Goal: Information Seeking & Learning: Find specific fact

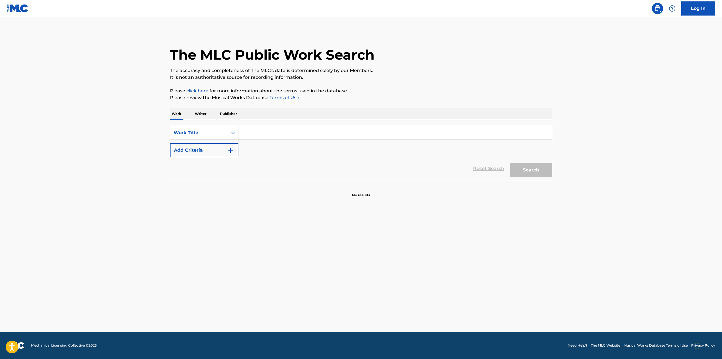
click at [211, 132] on div "Work Title" at bounding box center [199, 132] width 51 height 7
click at [200, 158] on div "Writer IPI" at bounding box center [204, 161] width 68 height 14
click at [259, 132] on input "Search Form" at bounding box center [394, 133] width 313 height 14
paste input "759822594"
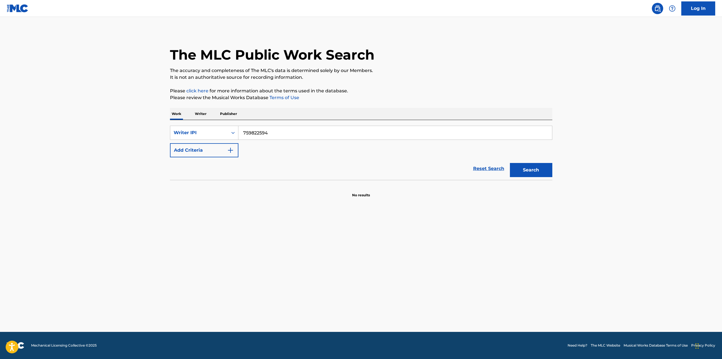
type input "759822594"
click at [510, 163] on button "Search" at bounding box center [531, 170] width 42 height 14
click at [198, 112] on p "Writer" at bounding box center [200, 114] width 15 height 12
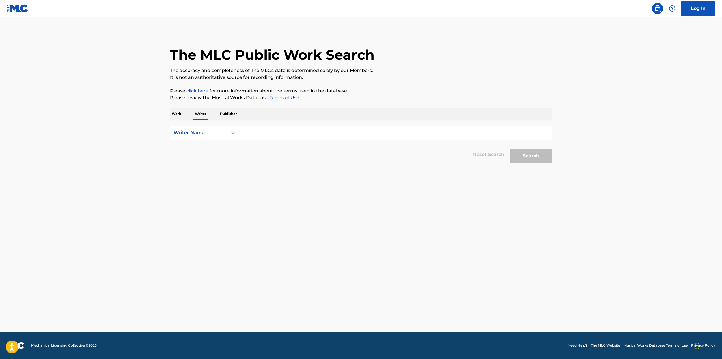
click at [258, 128] on input "Search Form" at bounding box center [394, 133] width 313 height 14
paste input "759822594"
click at [510, 149] on button "Search" at bounding box center [531, 156] width 42 height 14
click at [258, 130] on input "759822594" at bounding box center [394, 133] width 313 height 14
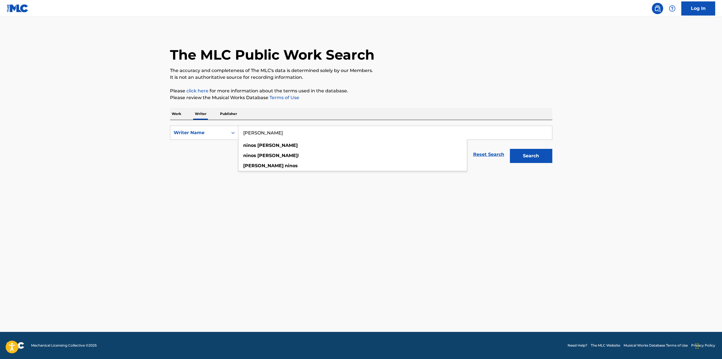
type input "[PERSON_NAME]"
click at [510, 149] on button "Search" at bounding box center [531, 156] width 42 height 14
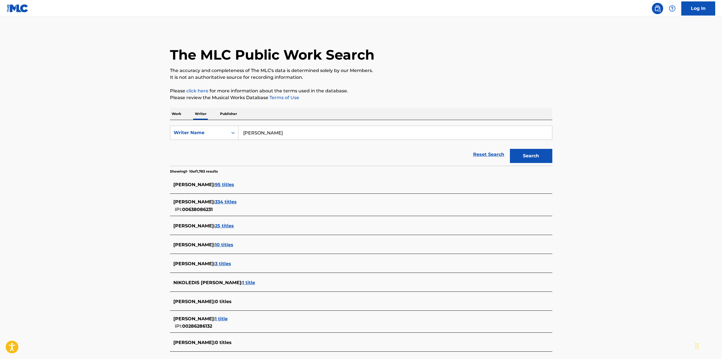
click at [218, 186] on span "95 titles" at bounding box center [224, 184] width 19 height 5
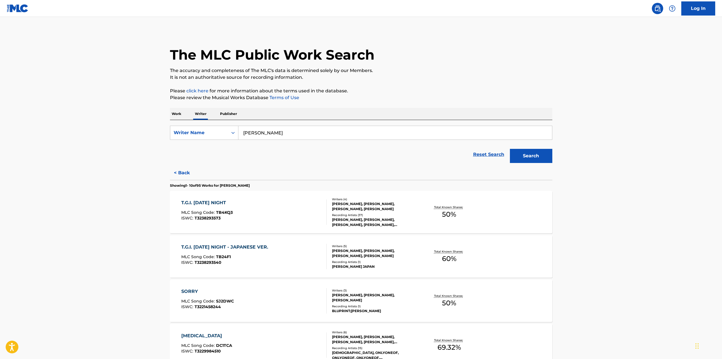
click at [371, 222] on div "[PERSON_NAME], [PERSON_NAME], [PERSON_NAME], [PERSON_NAME], [PERSON_NAME]" at bounding box center [374, 222] width 85 height 10
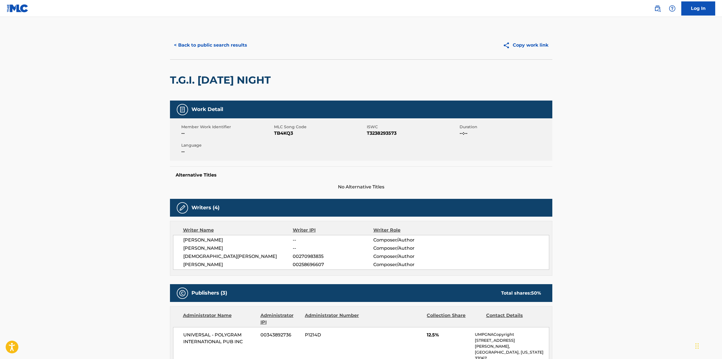
click at [188, 47] on button "< Back to public search results" at bounding box center [210, 45] width 81 height 14
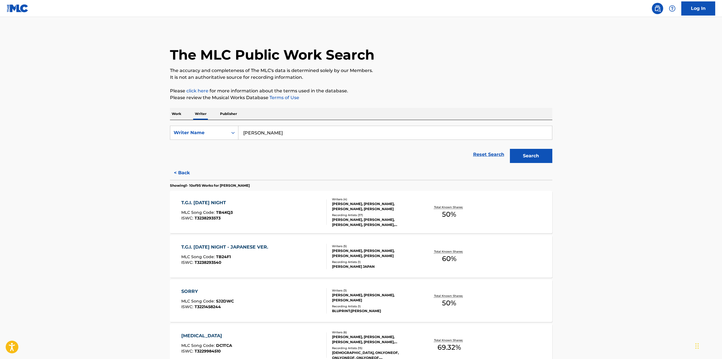
click at [265, 133] on input "[PERSON_NAME]" at bounding box center [394, 133] width 313 height 14
paste input "[PERSON_NAME]"
type input "[PERSON_NAME]"
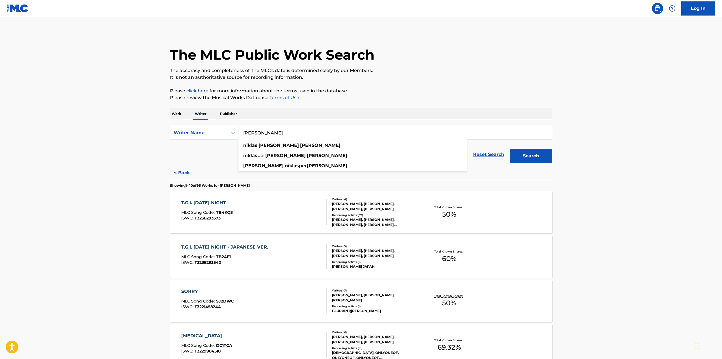
click at [510, 149] on button "Search" at bounding box center [531, 156] width 42 height 14
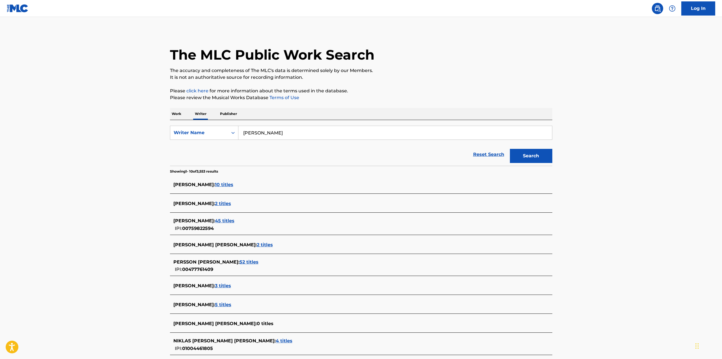
click at [234, 221] on span "45 titles" at bounding box center [225, 220] width 20 height 5
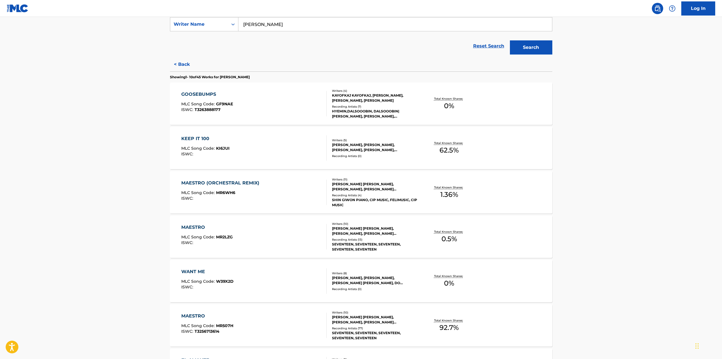
scroll to position [113, 0]
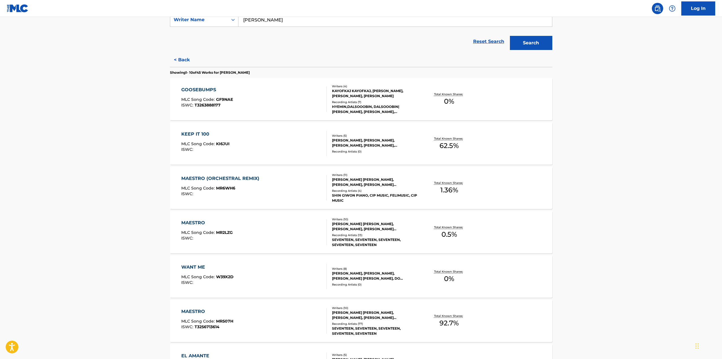
click at [283, 154] on div "KEEP IT 100 MLC Song Code : KI6JUI ISWC :" at bounding box center [253, 143] width 145 height 25
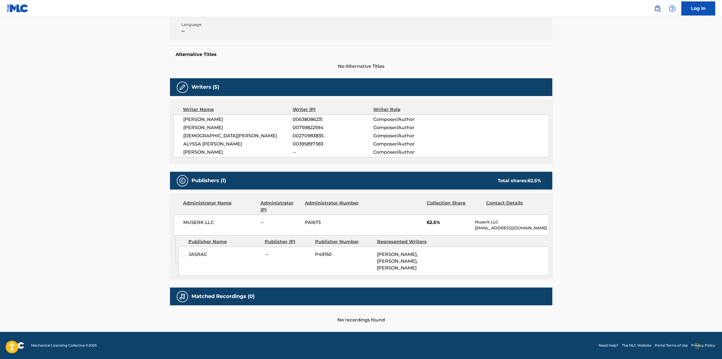
scroll to position [127, 0]
click at [205, 251] on span "JASRAC" at bounding box center [225, 254] width 72 height 7
click at [198, 251] on span "JASRAC" at bounding box center [225, 254] width 72 height 7
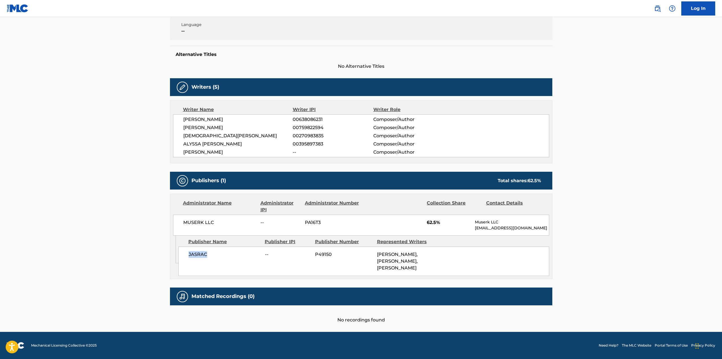
copy span "JASRAC"
click at [206, 219] on span "MUSERK LLC" at bounding box center [219, 222] width 73 height 7
copy div "MUSERK LLC"
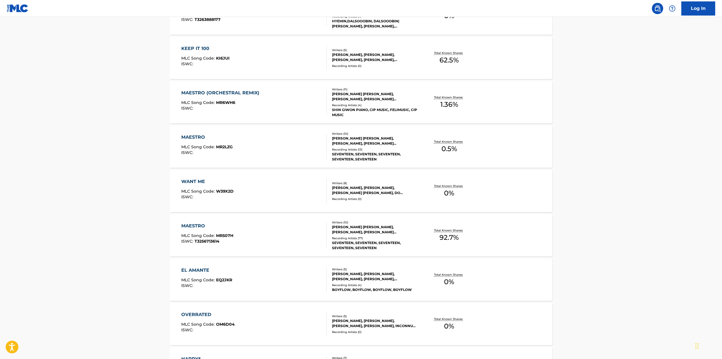
scroll to position [198, 0]
click at [367, 139] on div "[PERSON_NAME] [PERSON_NAME], [PERSON_NAME], [PERSON_NAME] [PERSON_NAME], [PERSO…" at bounding box center [374, 142] width 85 height 10
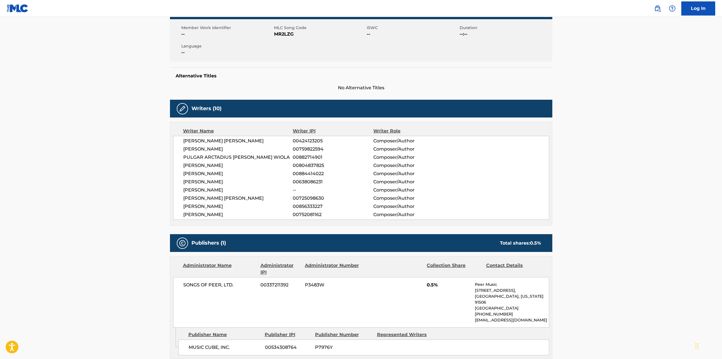
scroll to position [57, 0]
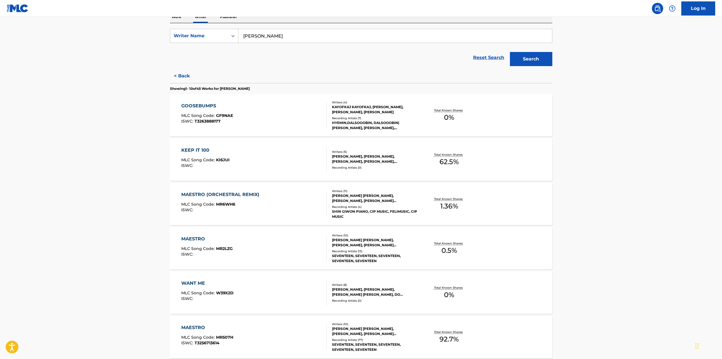
scroll to position [113, 0]
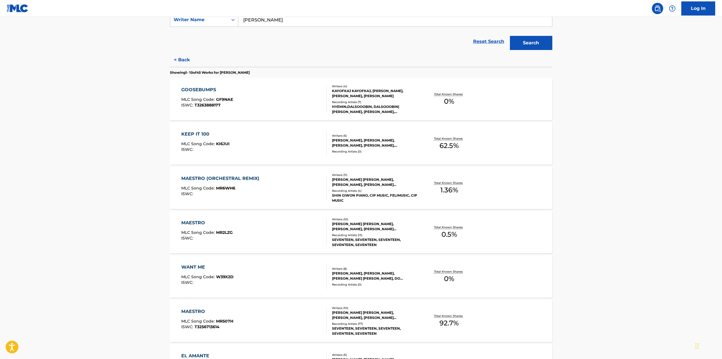
click at [204, 137] on div "KEEP IT 100" at bounding box center [205, 134] width 48 height 7
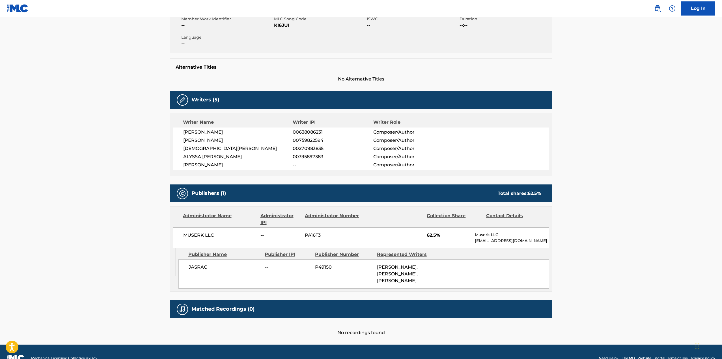
scroll to position [113, 0]
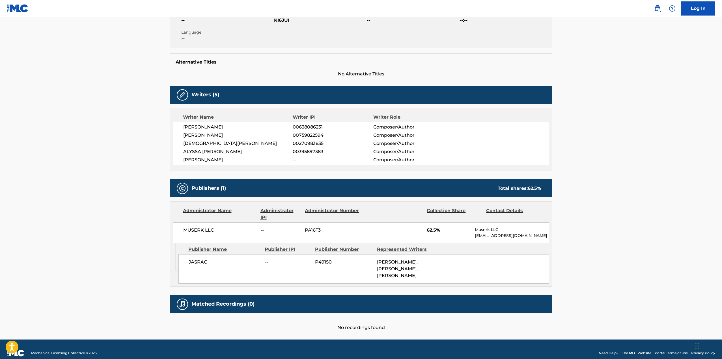
click at [209, 231] on span "MUSERK LLC" at bounding box center [219, 230] width 73 height 7
copy div "MUSERK LLC"
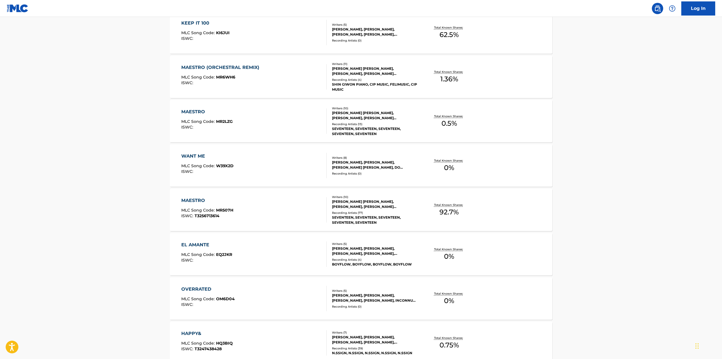
scroll to position [226, 0]
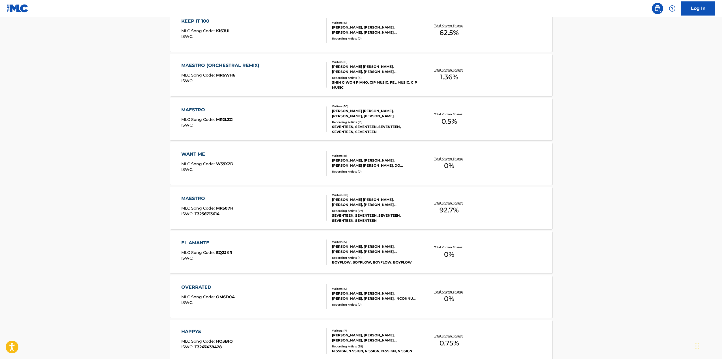
click at [192, 153] on div "WANT ME" at bounding box center [207, 154] width 52 height 7
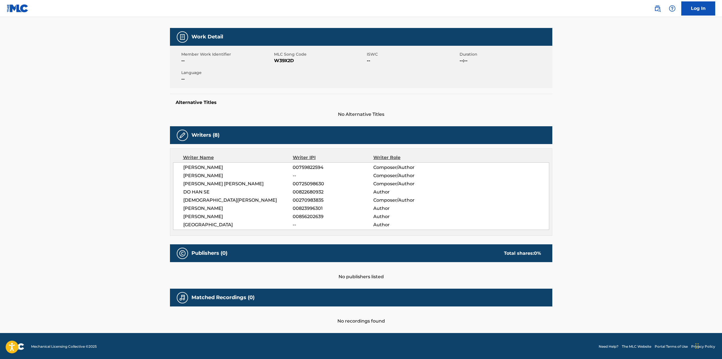
scroll to position [74, 0]
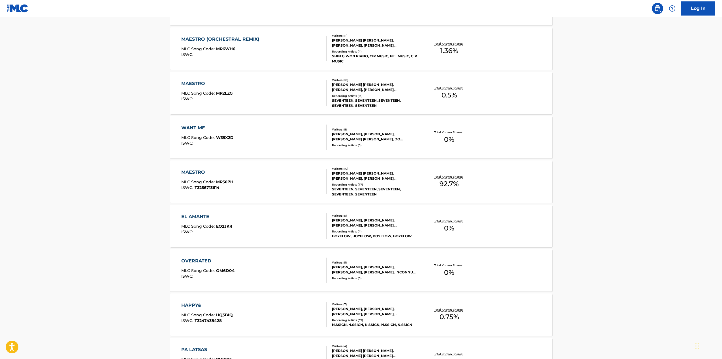
scroll to position [254, 0]
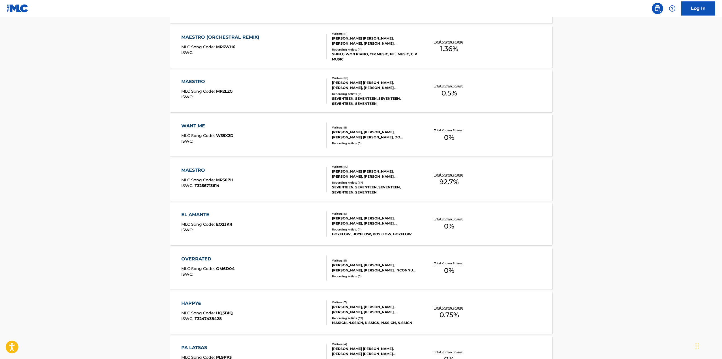
click at [263, 178] on div "MAESTRO MLC Song Code : MR507H ISWC : T3256713614" at bounding box center [253, 179] width 145 height 25
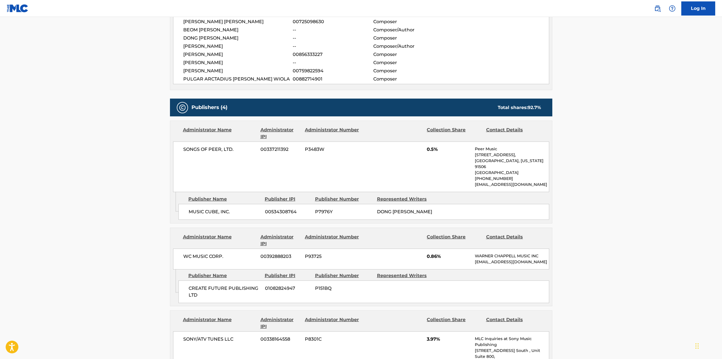
scroll to position [311, 0]
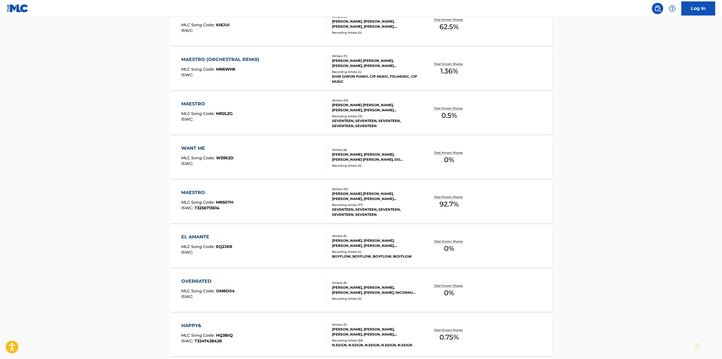
scroll to position [254, 0]
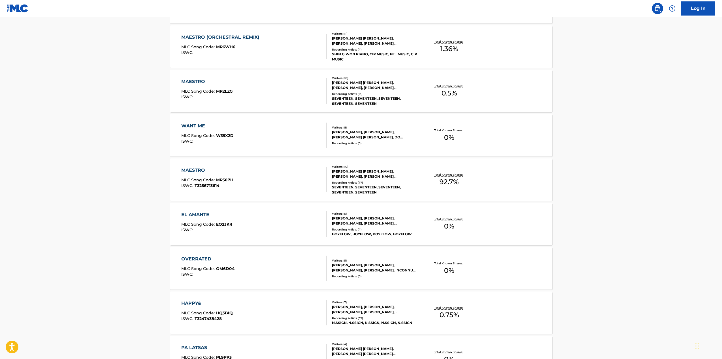
click at [213, 221] on div "EL AMANTE MLC Song Code : EQ2JKR ISWC :" at bounding box center [206, 223] width 51 height 25
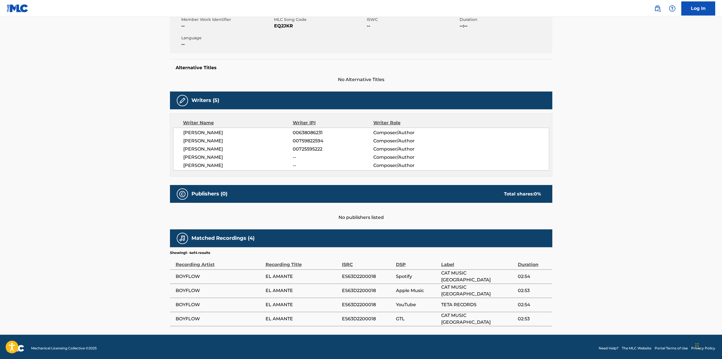
scroll to position [110, 0]
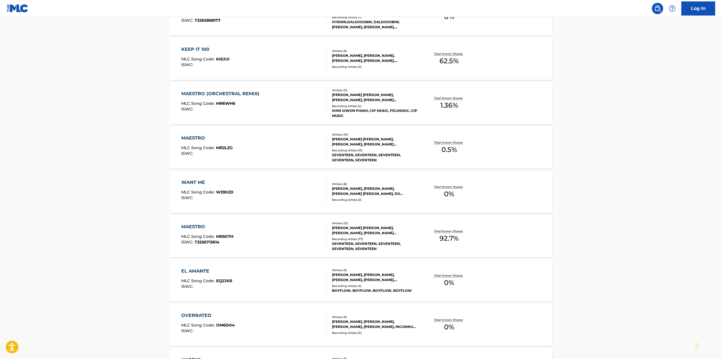
scroll to position [333, 0]
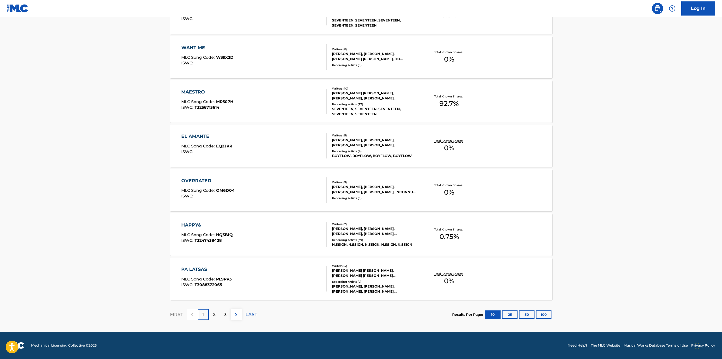
click at [287, 241] on div "HAPPY& MLC Song Code : HQ3BIQ ISWC : T3247438428" at bounding box center [253, 234] width 145 height 25
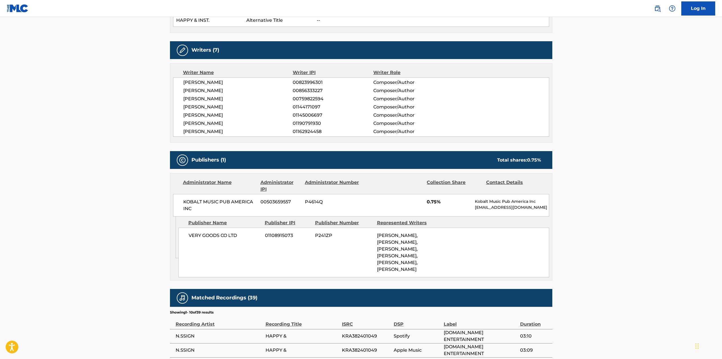
scroll to position [226, 0]
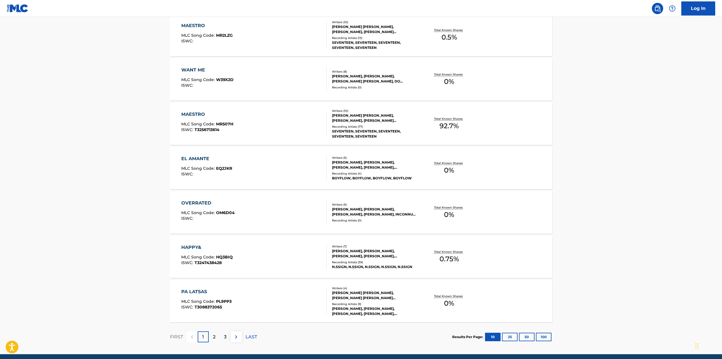
scroll to position [333, 0]
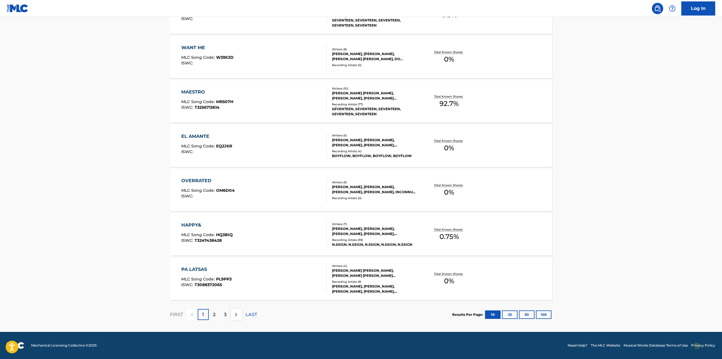
click at [235, 317] on img at bounding box center [236, 314] width 7 height 7
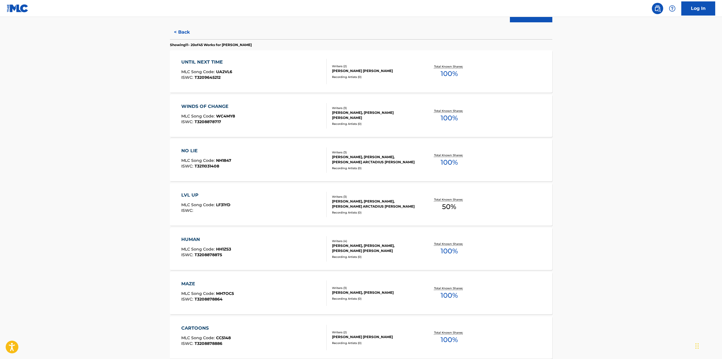
scroll to position [141, 0]
click at [229, 74] on div "MLC Song Code : UA2VL6" at bounding box center [206, 72] width 51 height 6
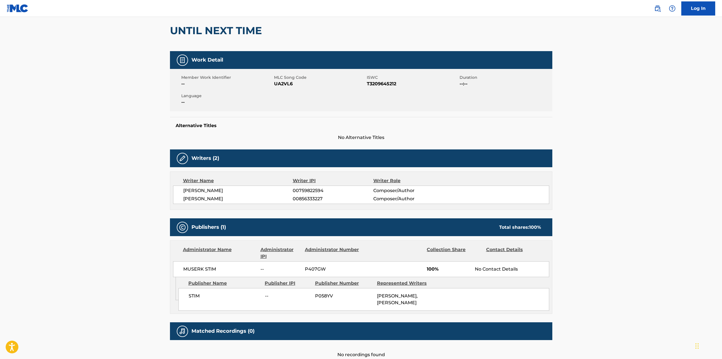
scroll to position [91, 0]
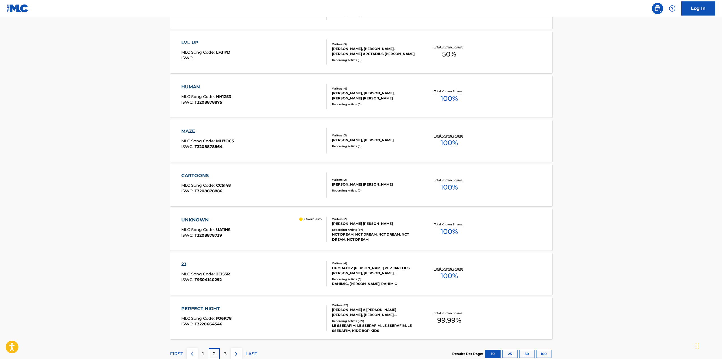
scroll to position [333, 0]
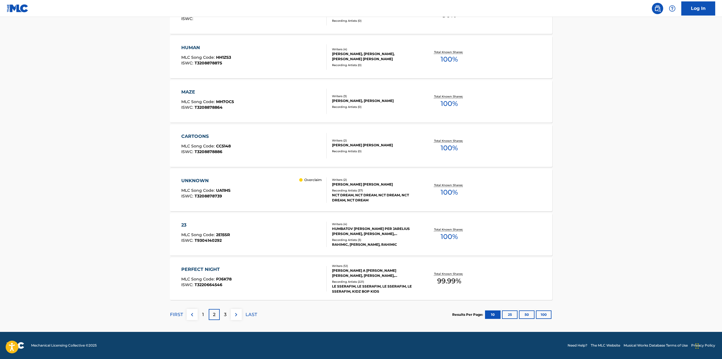
click at [194, 180] on div "UNKNOWN" at bounding box center [205, 180] width 49 height 7
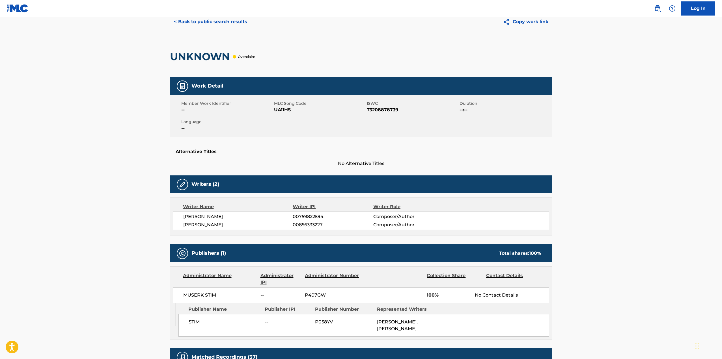
scroll to position [141, 0]
